Goal: Task Accomplishment & Management: Use online tool/utility

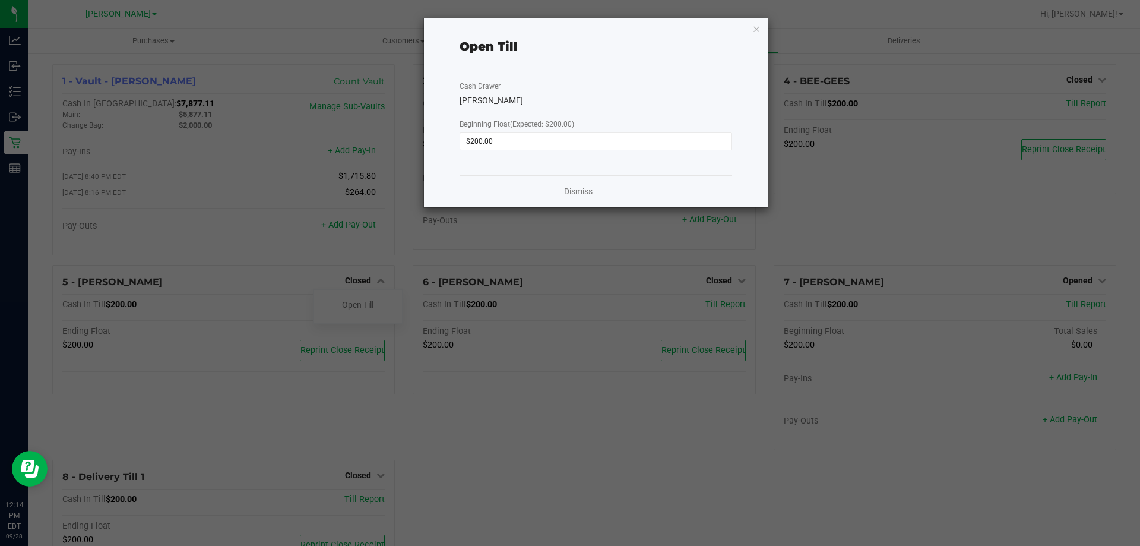
click at [575, 199] on div "Dismiss" at bounding box center [596, 191] width 273 height 32
click at [581, 189] on link "Dismiss" at bounding box center [578, 191] width 28 height 12
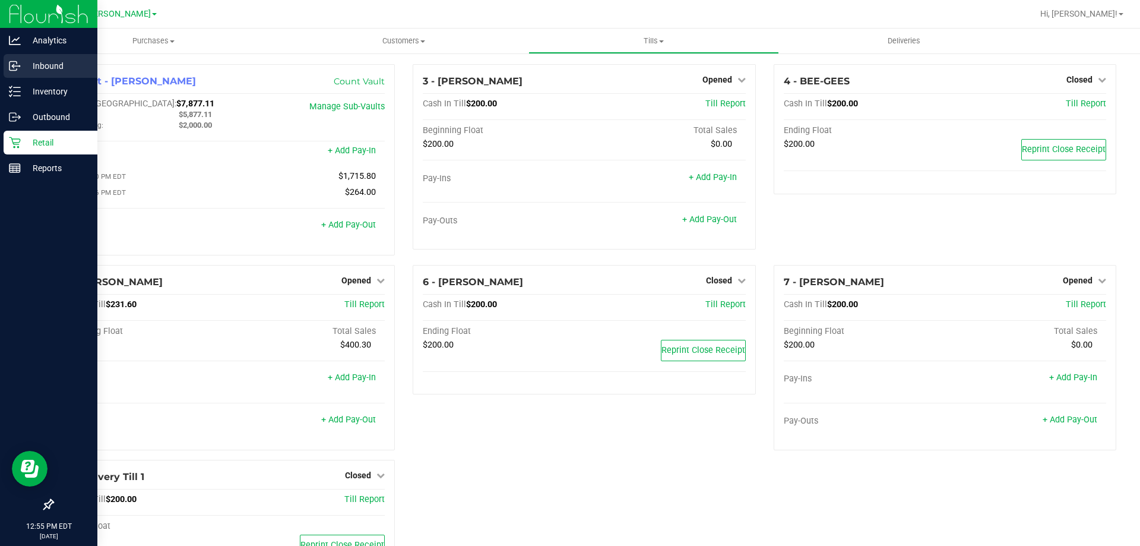
click at [48, 67] on p "Inbound" at bounding box center [56, 66] width 71 height 14
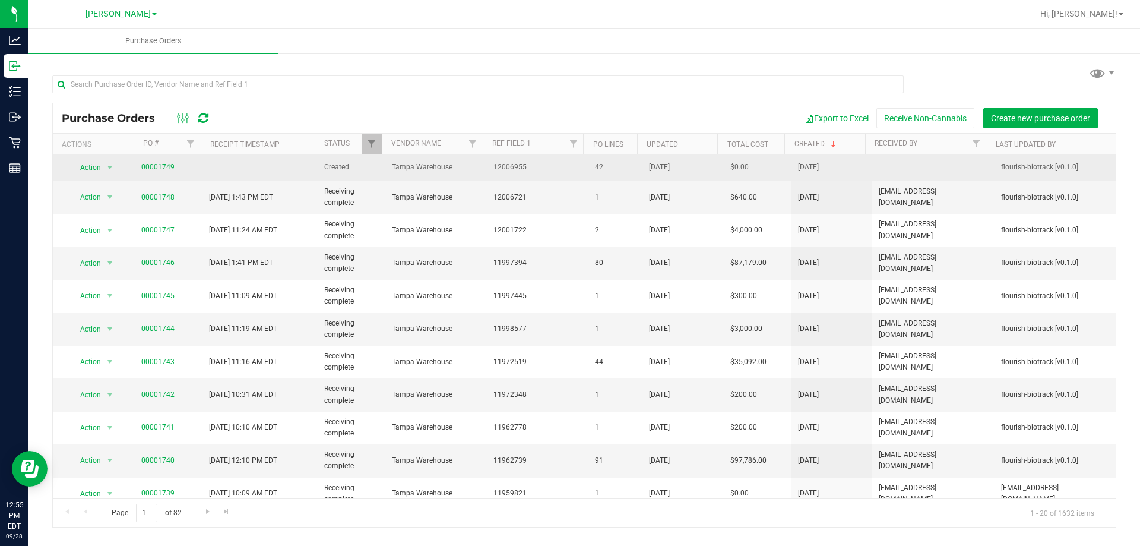
click at [157, 166] on link "00001749" at bounding box center [157, 167] width 33 height 8
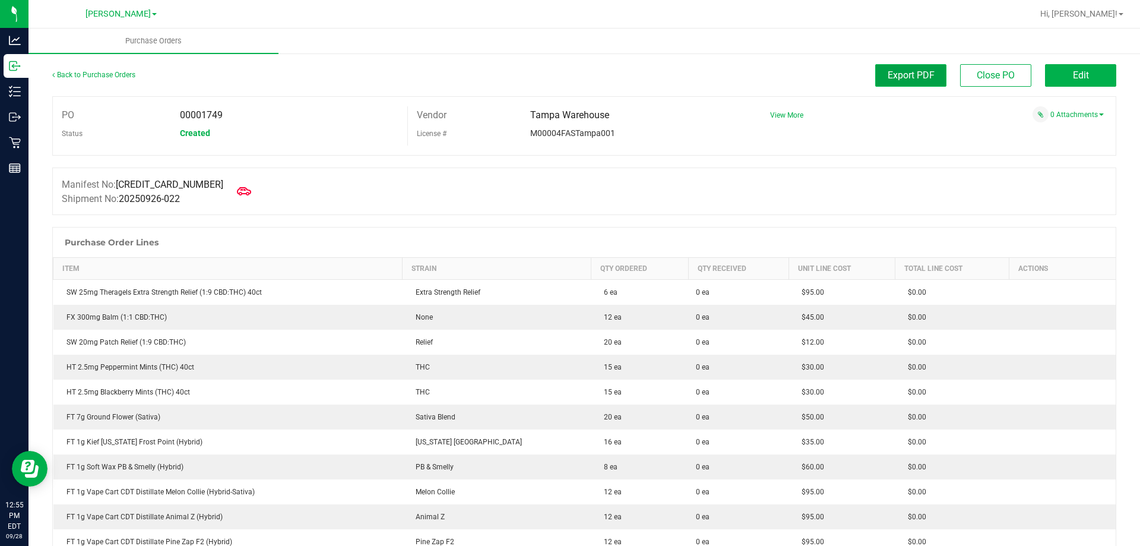
click at [913, 80] on span "Export PDF" at bounding box center [911, 74] width 47 height 11
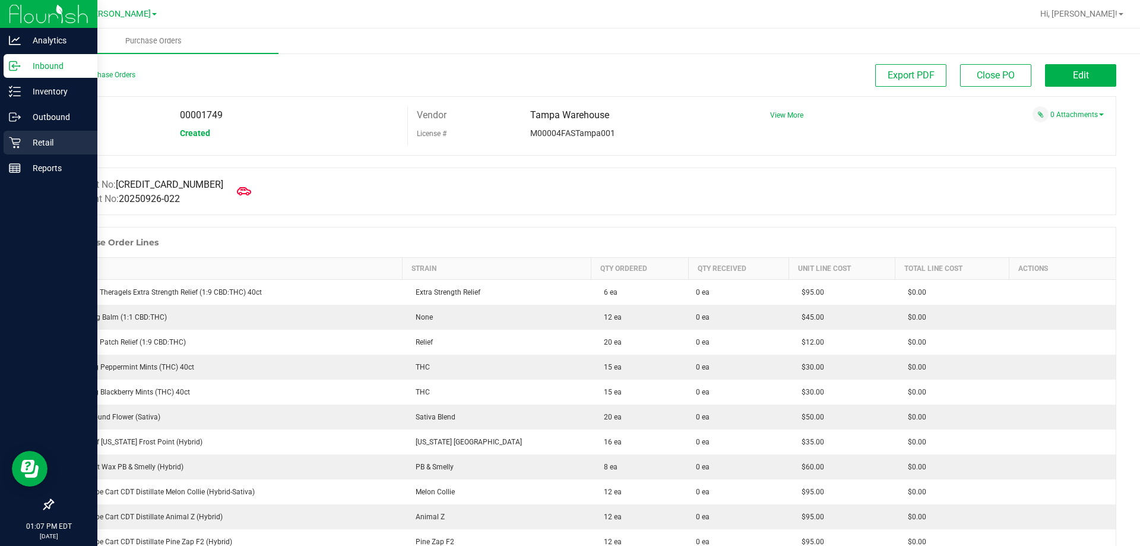
click at [10, 138] on icon at bounding box center [14, 142] width 11 height 11
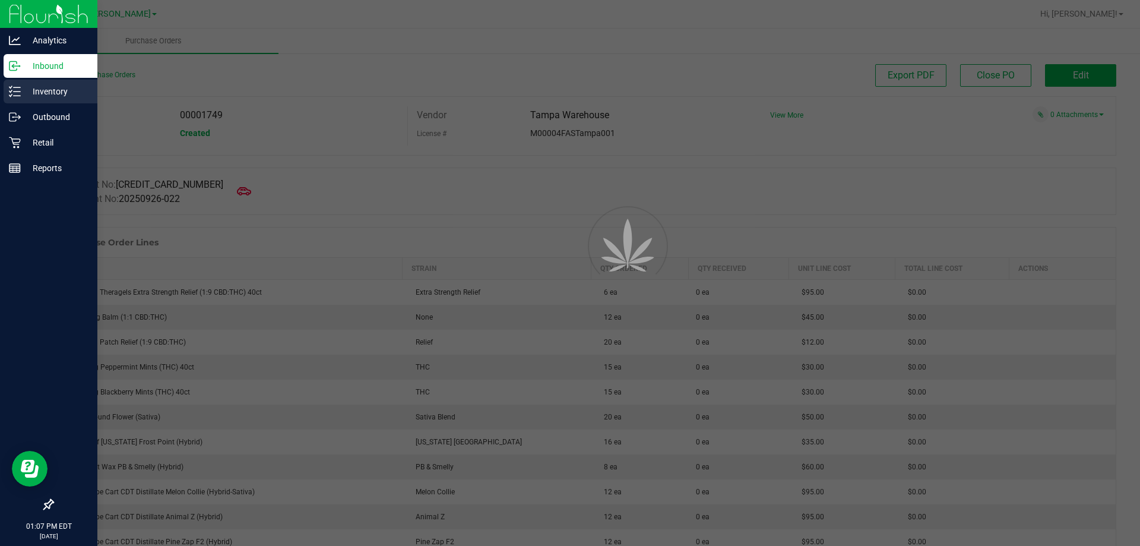
click at [26, 90] on p "Inventory" at bounding box center [56, 91] width 71 height 14
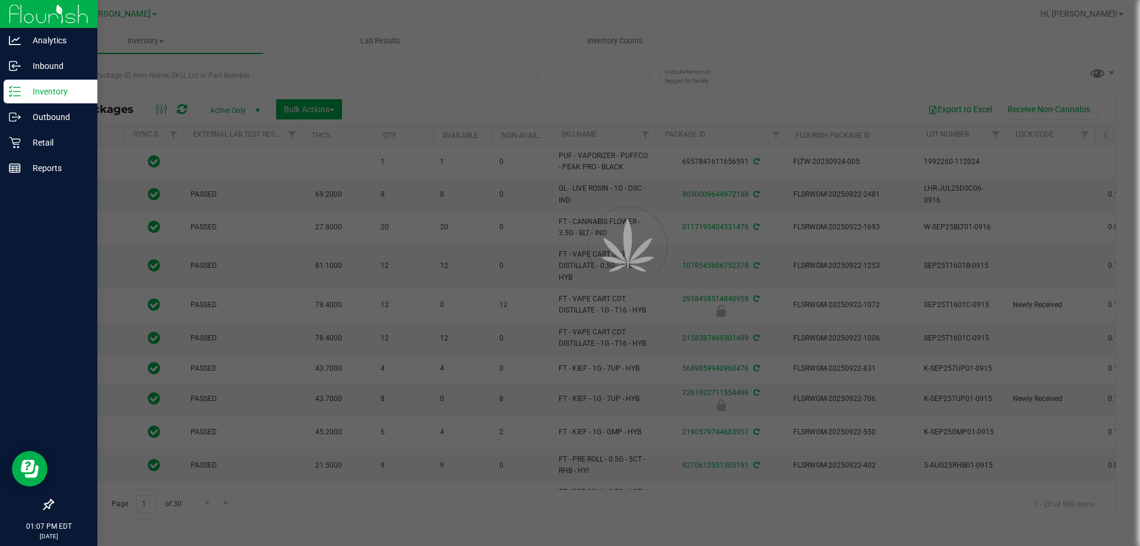
click at [435, 74] on div at bounding box center [570, 273] width 1140 height 546
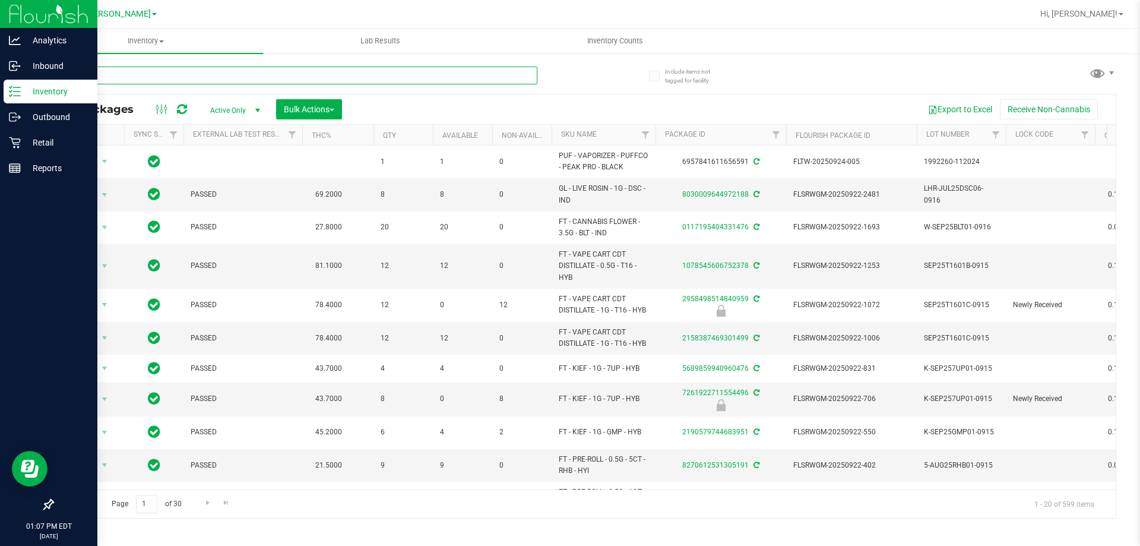
click at [273, 72] on input "text" at bounding box center [294, 75] width 485 height 18
type input "0111181560368701"
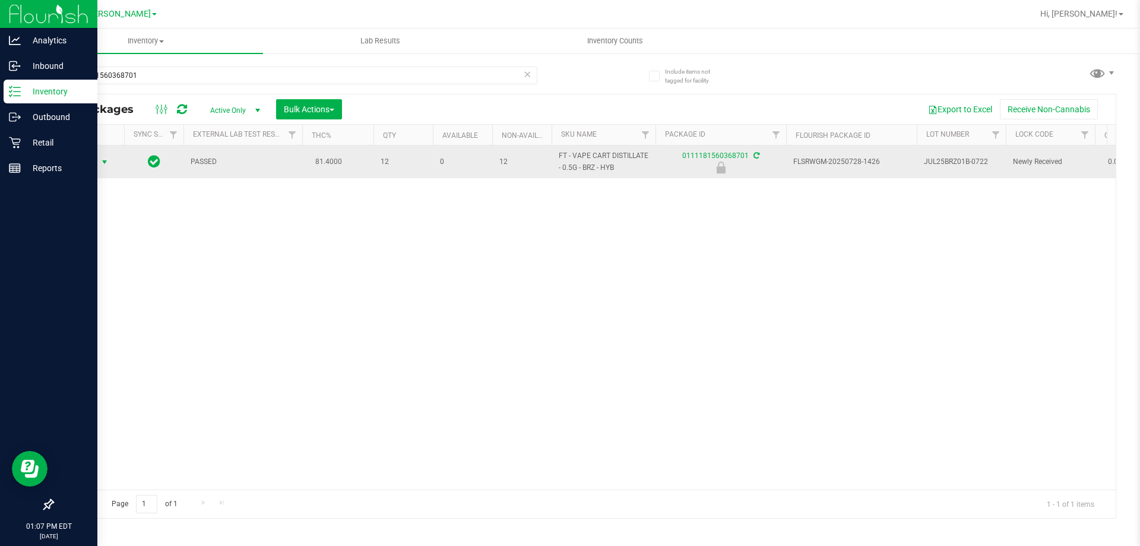
click at [102, 161] on span "select" at bounding box center [104, 161] width 9 height 9
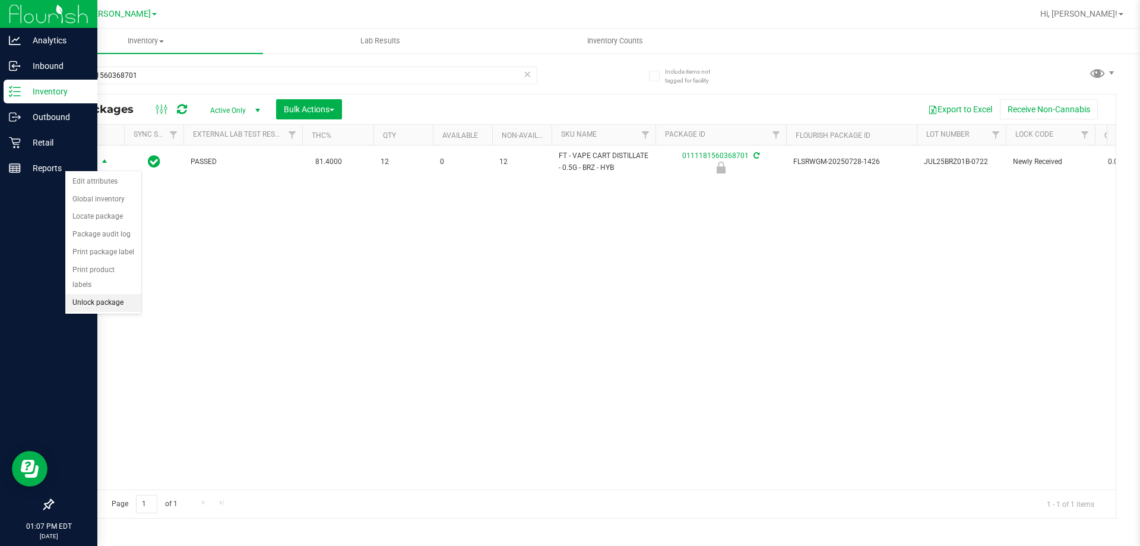
click at [126, 294] on li "Unlock package" at bounding box center [103, 303] width 76 height 18
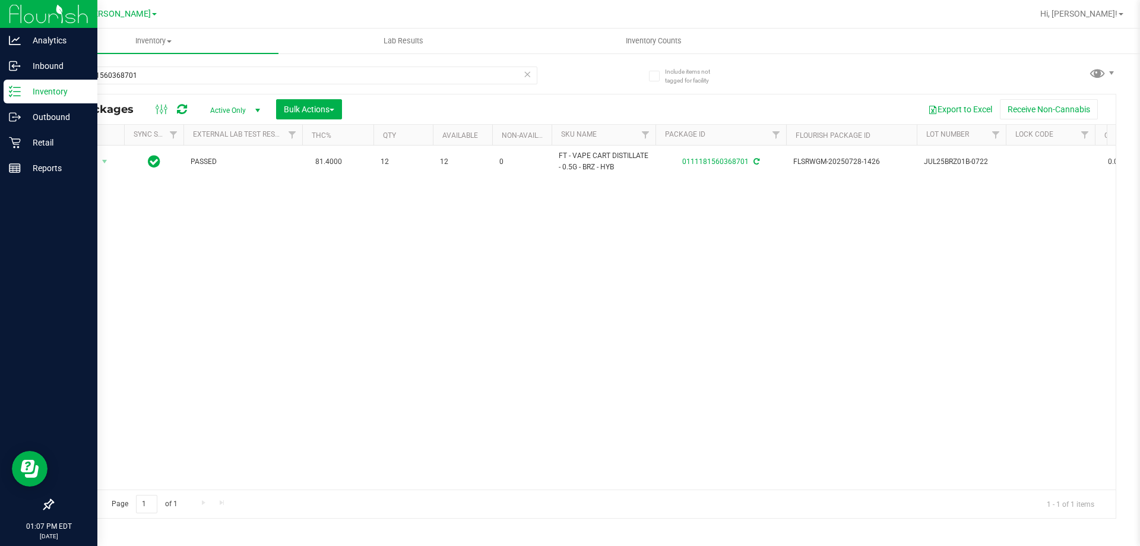
click at [528, 77] on icon at bounding box center [527, 73] width 8 height 14
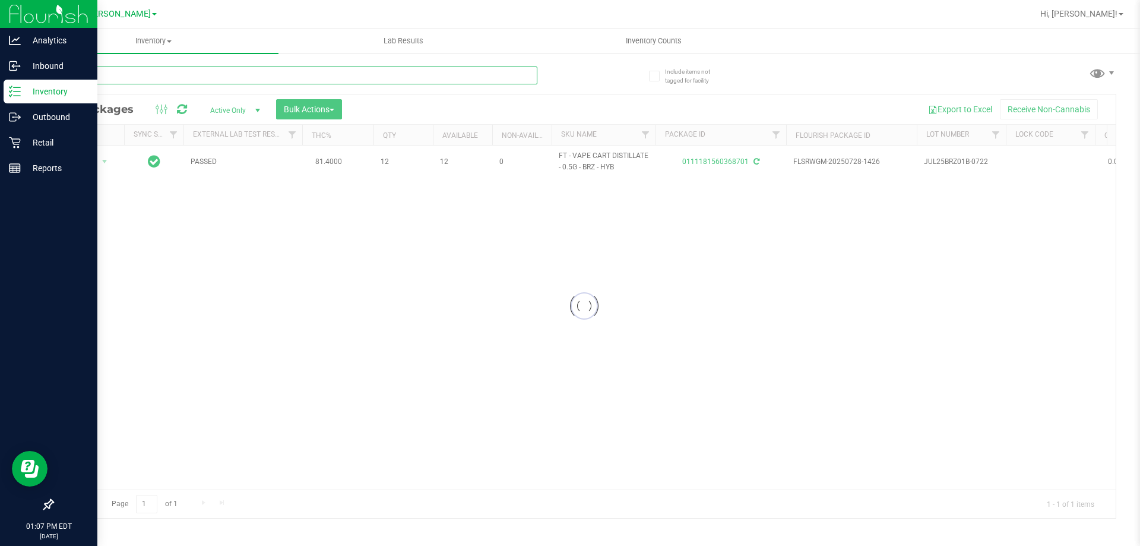
click at [518, 78] on input "text" at bounding box center [294, 75] width 485 height 18
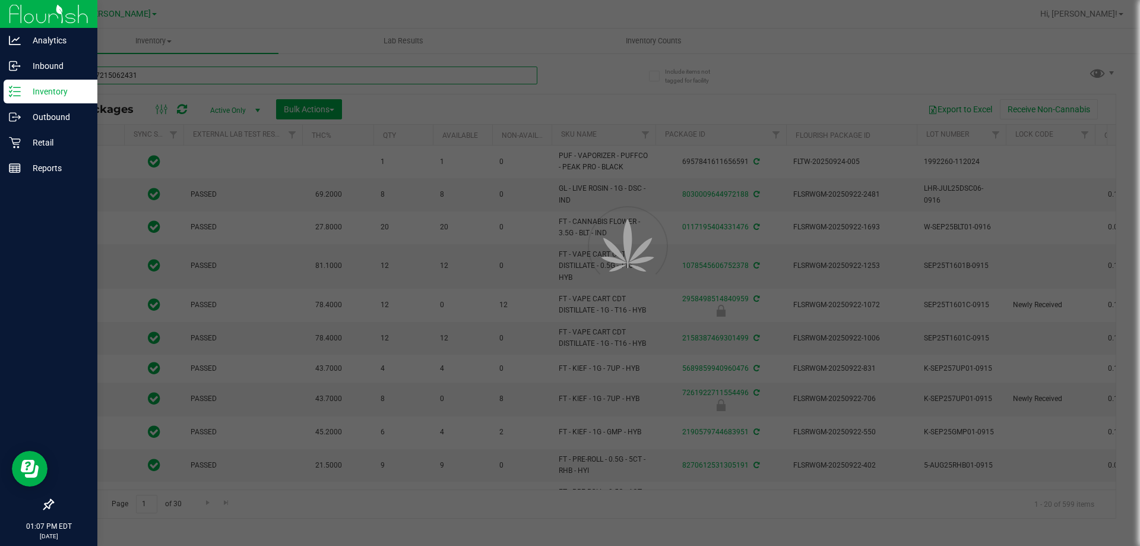
type input "2554047215062431"
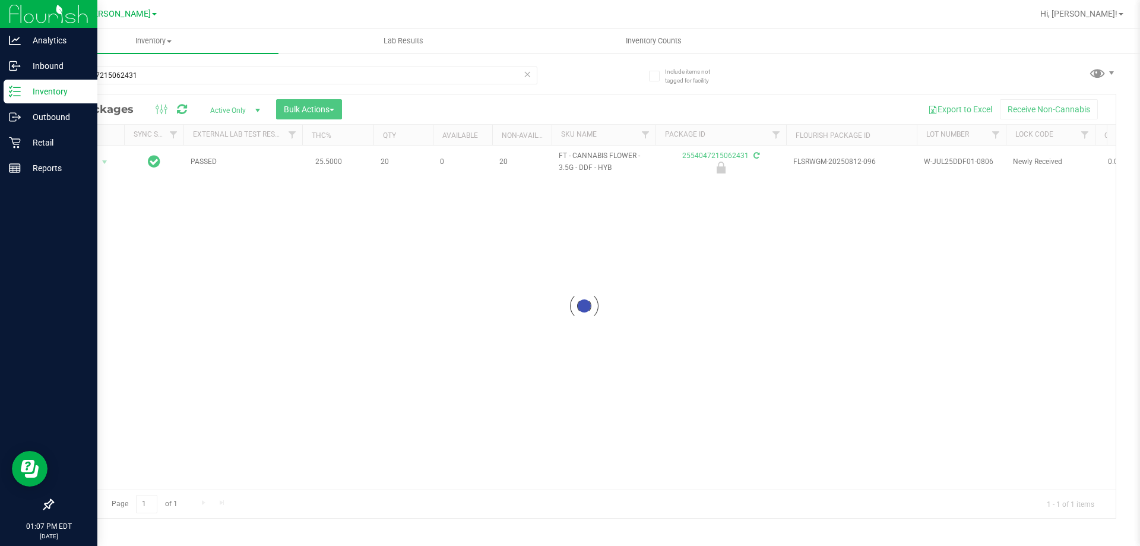
click at [97, 167] on div at bounding box center [584, 305] width 1063 height 423
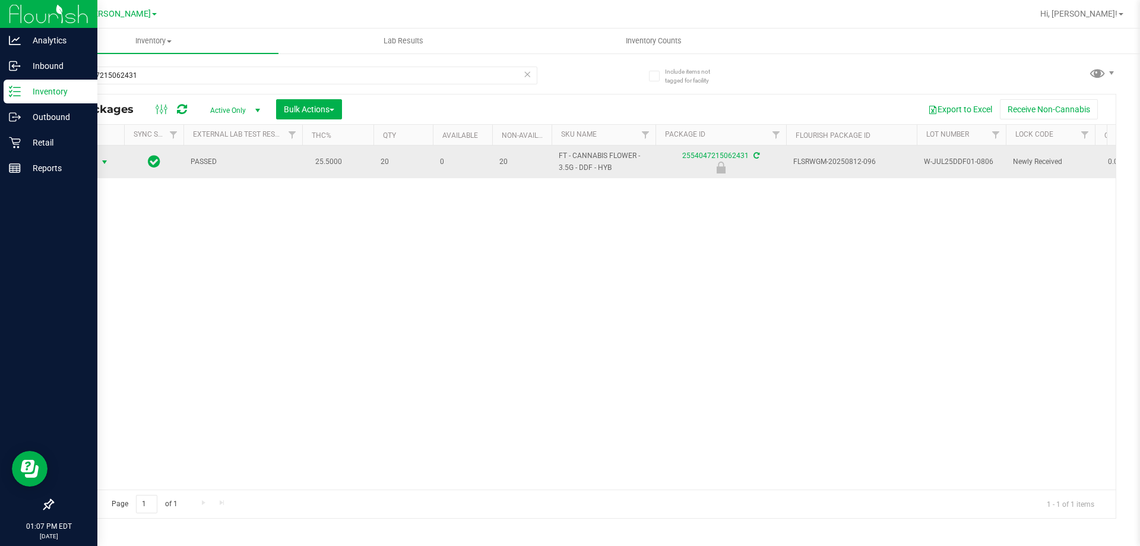
click at [104, 163] on span "select" at bounding box center [104, 161] width 9 height 9
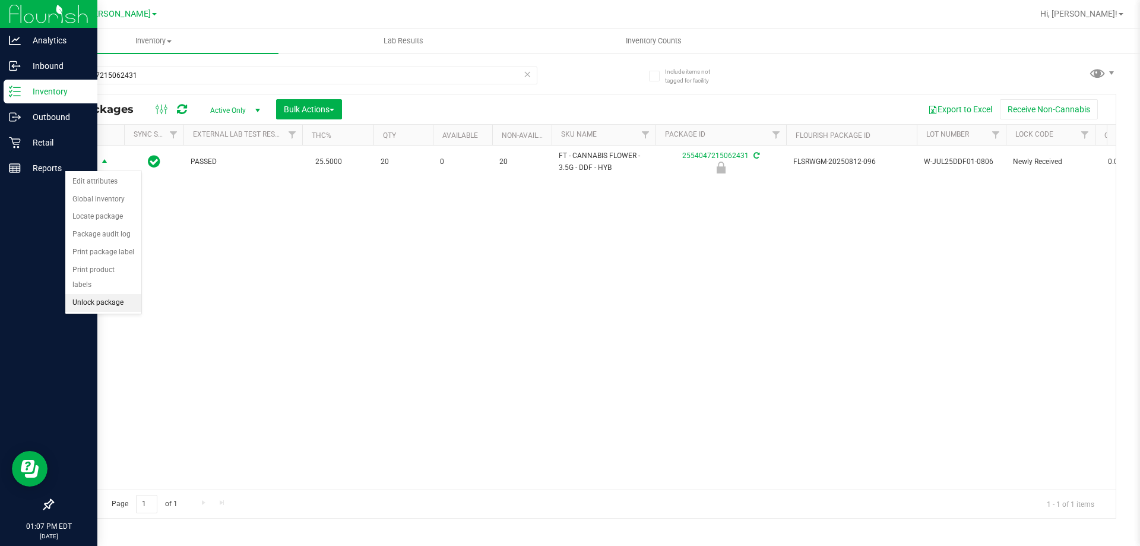
click at [115, 295] on li "Unlock package" at bounding box center [103, 303] width 76 height 18
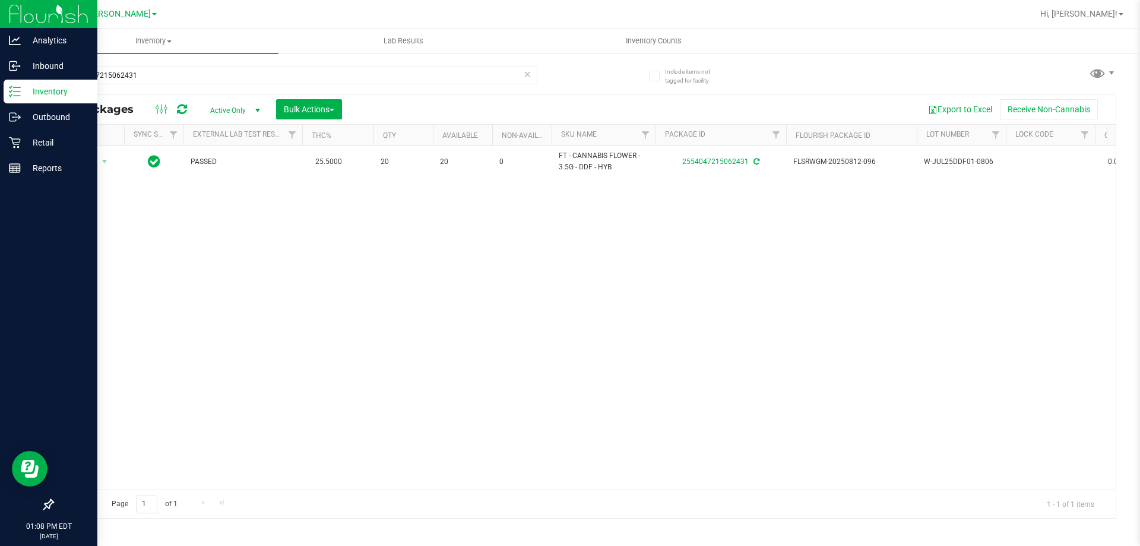
click at [523, 69] on icon at bounding box center [527, 73] width 8 height 14
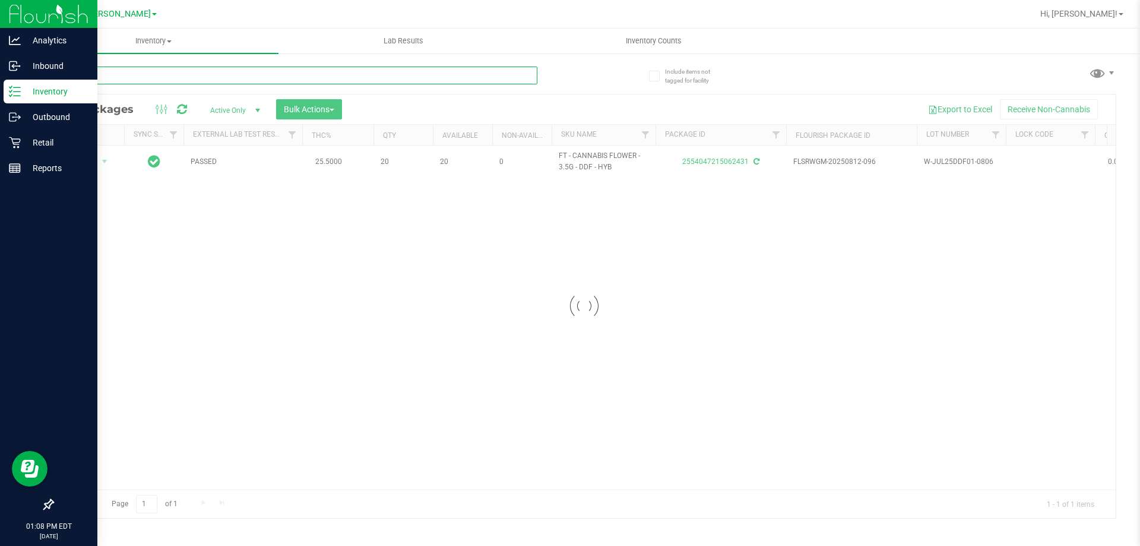
click at [515, 75] on input "text" at bounding box center [294, 75] width 485 height 18
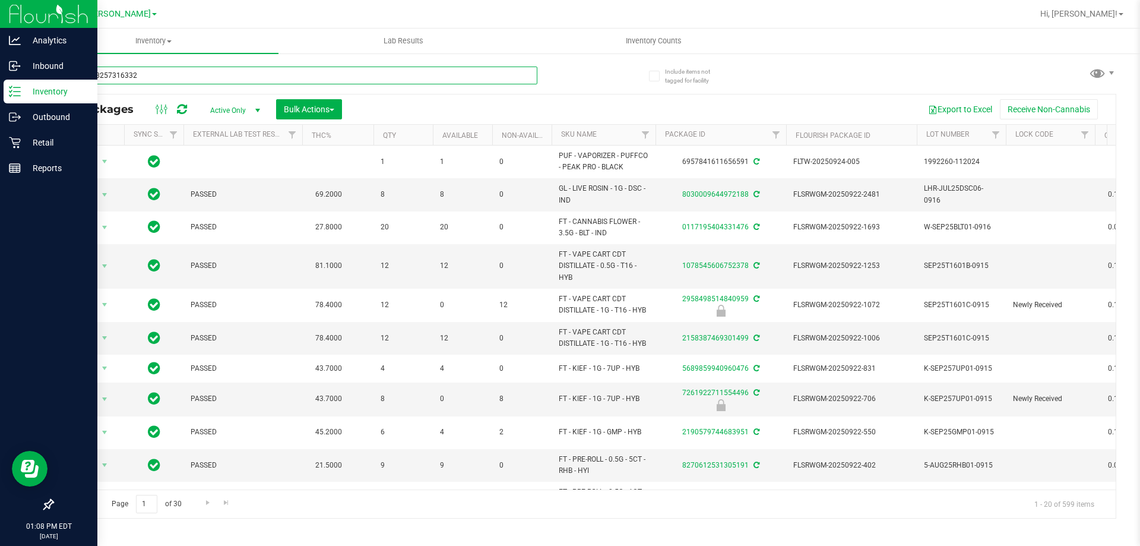
type input "1316278257316332"
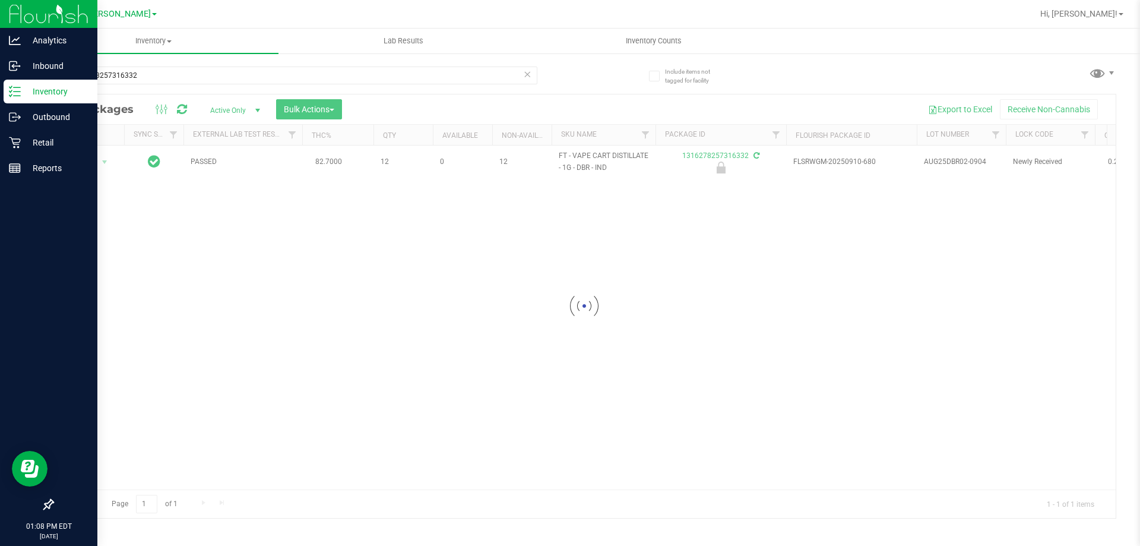
click at [94, 159] on div at bounding box center [584, 305] width 1063 height 423
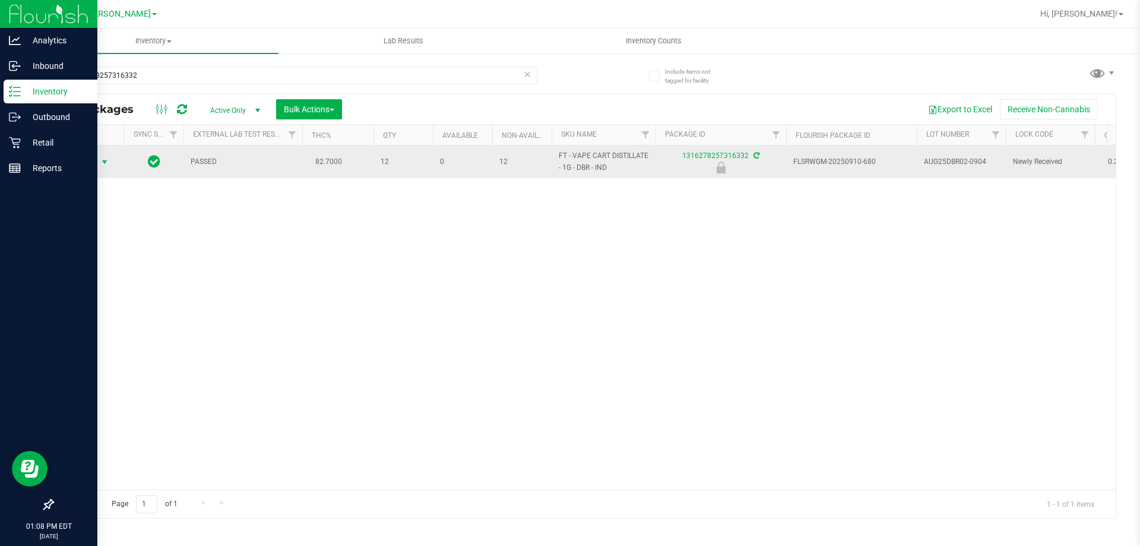
click at [102, 161] on span "select" at bounding box center [104, 161] width 9 height 9
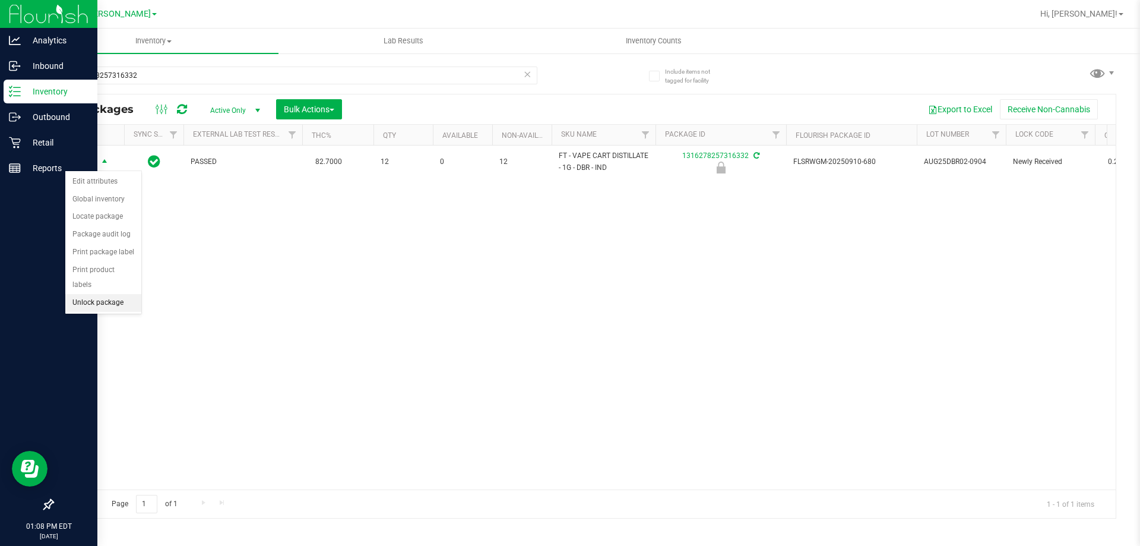
click at [123, 294] on li "Unlock package" at bounding box center [103, 303] width 76 height 18
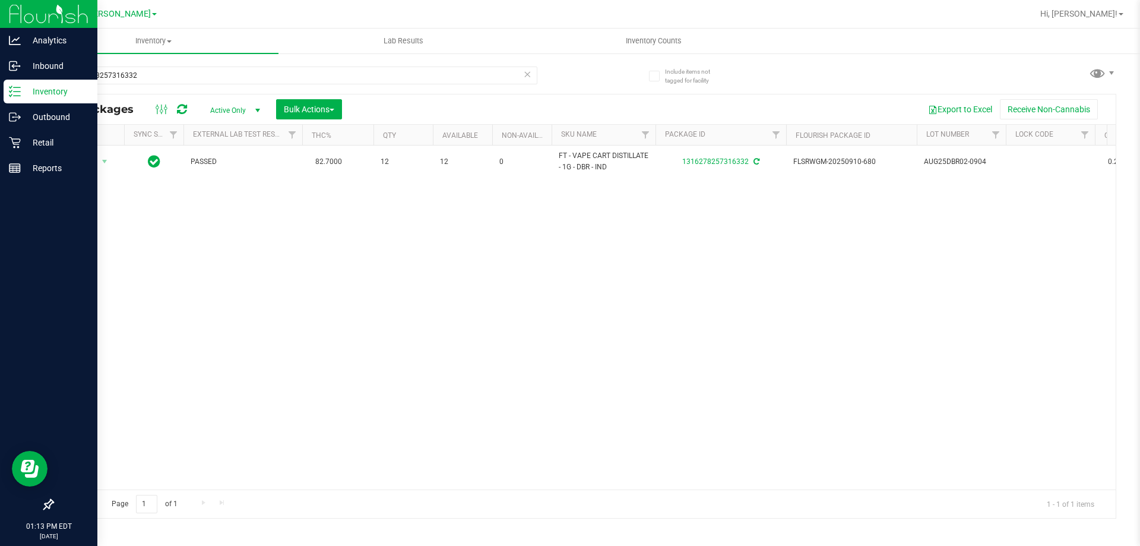
click at [527, 70] on icon at bounding box center [527, 73] width 8 height 14
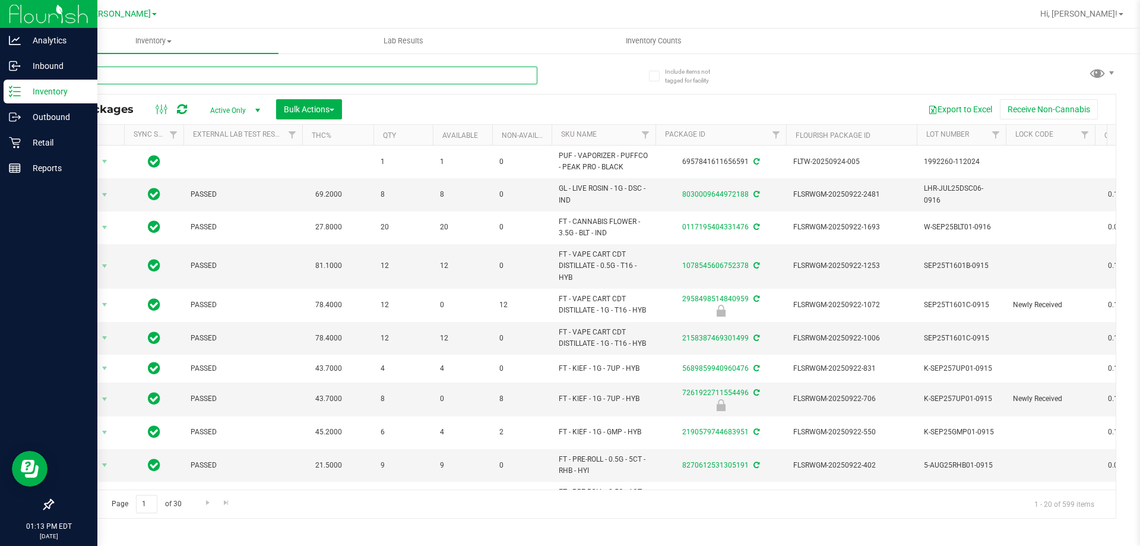
click at [520, 70] on input "text" at bounding box center [294, 75] width 485 height 18
type input "1001237818083500"
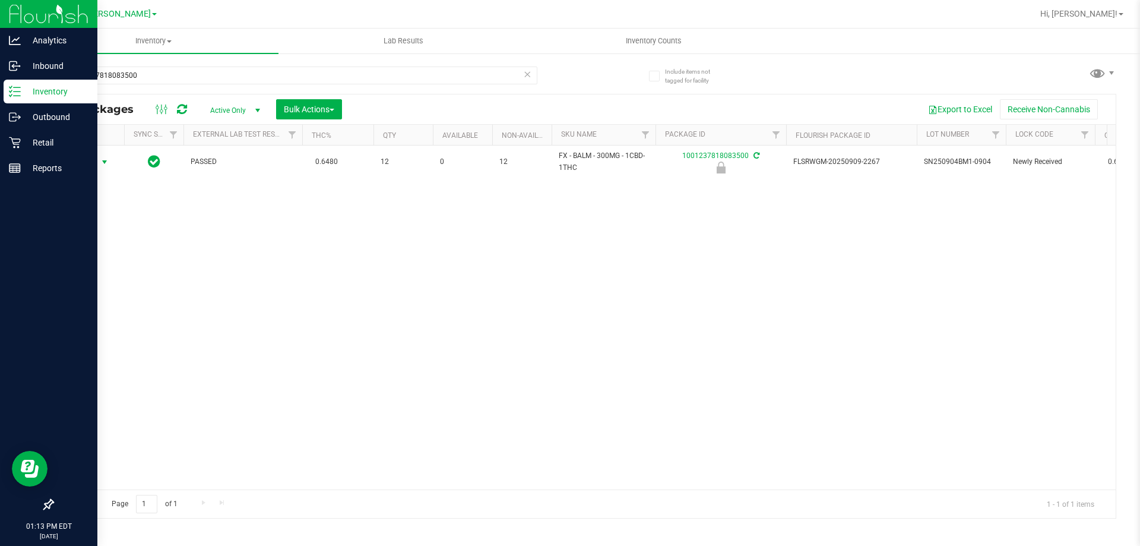
click at [97, 159] on span "select" at bounding box center [104, 162] width 15 height 17
click at [103, 294] on li "Unlock package" at bounding box center [103, 303] width 76 height 18
